Goal: Check status: Check status

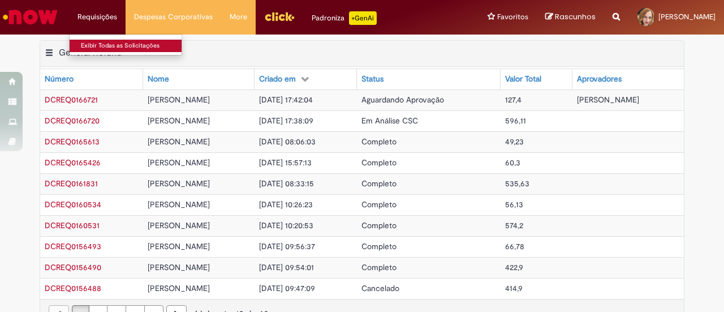
click at [102, 41] on link "Exibir Todas as Solicitações" at bounding box center [132, 46] width 124 height 12
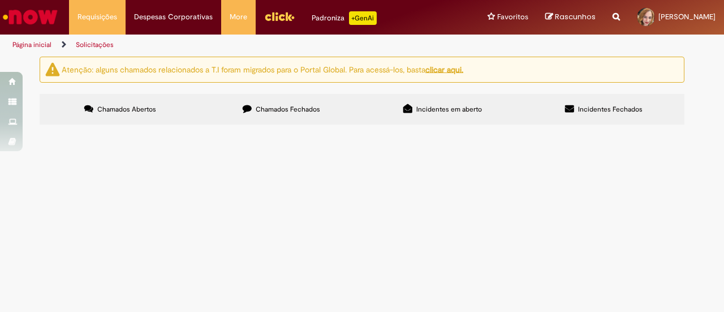
click at [277, 118] on label "Chamados Fechados" at bounding box center [281, 109] width 161 height 31
click at [0, 0] on span "nd de bblend" at bounding box center [0, 0] width 0 height 0
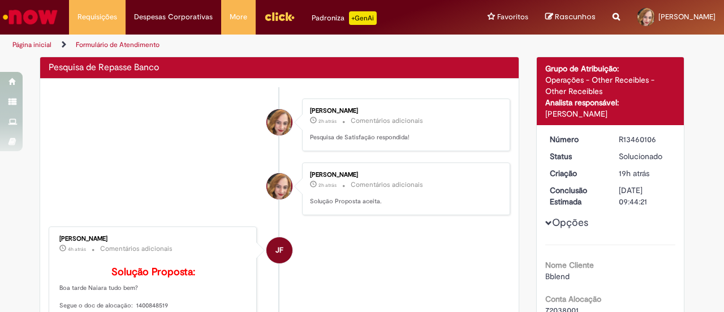
click at [204, 209] on li "[PERSON_NAME] 2h atrás 2 horas atrás Comentários adicionais Solução Proposta ac…" at bounding box center [280, 188] width 462 height 53
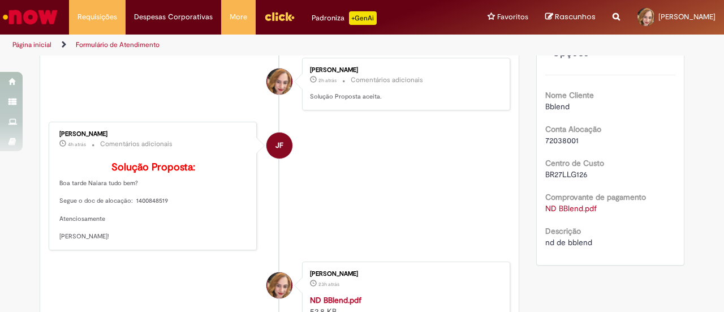
scroll to position [170, 0]
drag, startPoint x: 542, startPoint y: 140, endPoint x: 579, endPoint y: 143, distance: 37.4
click at [579, 143] on div "72038001" at bounding box center [610, 140] width 131 height 11
copy span "72038001"
drag, startPoint x: 541, startPoint y: 175, endPoint x: 589, endPoint y: 178, distance: 48.2
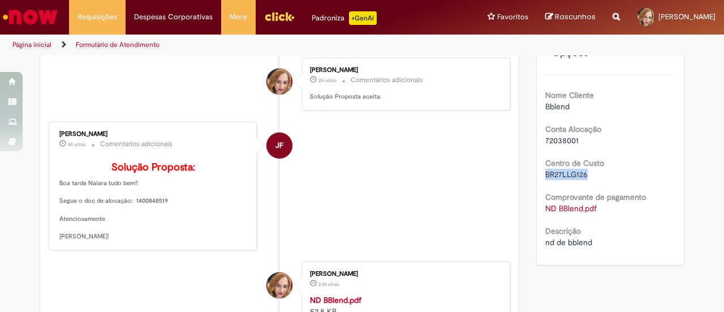
click at [589, 178] on div "BR27LLG126" at bounding box center [610, 174] width 131 height 11
copy span "BR27LLG126"
drag, startPoint x: 583, startPoint y: 133, endPoint x: 545, endPoint y: 145, distance: 39.4
click at [545, 145] on div "Conta Alocação 72038001" at bounding box center [610, 133] width 131 height 25
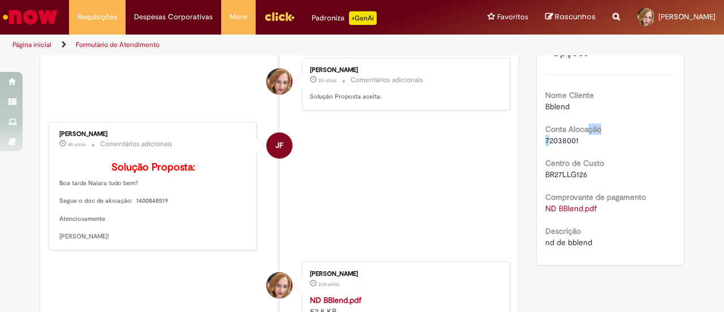
click at [545, 141] on span "72038001" at bounding box center [561, 140] width 33 height 10
drag, startPoint x: 543, startPoint y: 141, endPoint x: 570, endPoint y: 139, distance: 27.8
click at [570, 139] on span "72038001" at bounding box center [561, 140] width 33 height 10
drag, startPoint x: 537, startPoint y: 140, endPoint x: 575, endPoint y: 139, distance: 37.4
click at [575, 139] on div "Número R13460106 Status Solucionado Criação 19h atrás 19 horas atrás Conclusão …" at bounding box center [611, 109] width 148 height 309
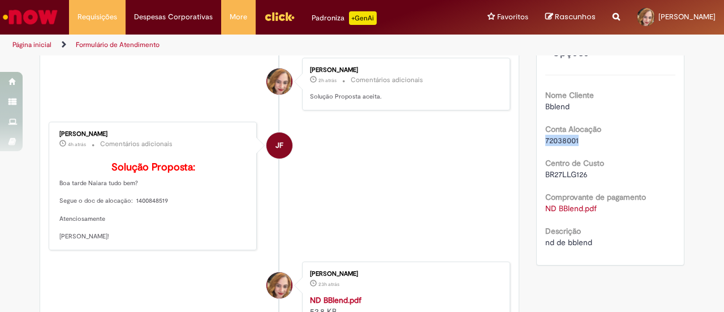
copy span "72038001"
drag, startPoint x: 537, startPoint y: 171, endPoint x: 587, endPoint y: 178, distance: 49.8
click at [588, 178] on div "Número R13460106 Status Solucionado Criação 19h atrás 19 horas atrás Conclusão …" at bounding box center [611, 109] width 148 height 309
copy span "BR27LLG126"
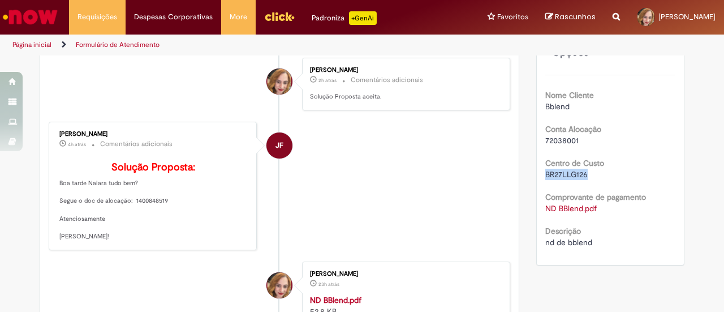
copy span "BR27LLG126"
drag, startPoint x: 556, startPoint y: 142, endPoint x: 577, endPoint y: 141, distance: 20.9
click at [577, 141] on div "Número R13460106 Status Solucionado Criação 19h atrás 19 horas atrás Conclusão …" at bounding box center [611, 109] width 148 height 309
copy span "72038001"
